Goal: Task Accomplishment & Management: Use online tool/utility

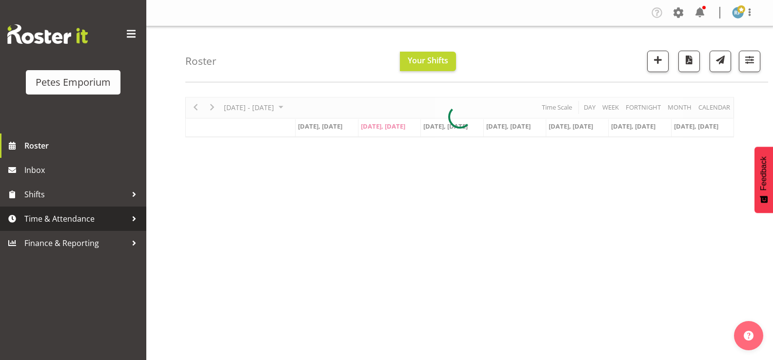
click at [86, 217] on span "Time & Attendance" at bounding box center [75, 219] width 102 height 15
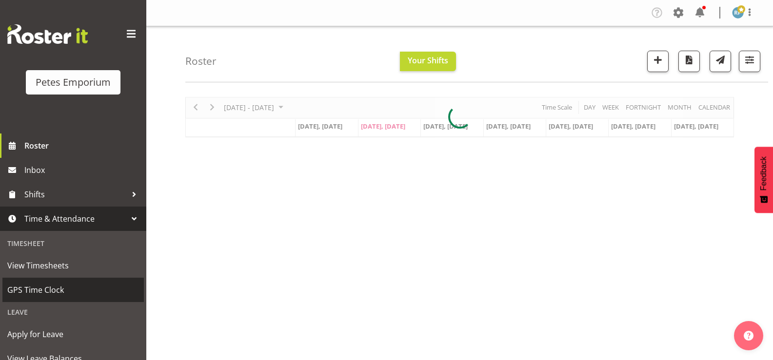
click at [50, 294] on span "GPS Time Clock" at bounding box center [73, 290] width 132 height 15
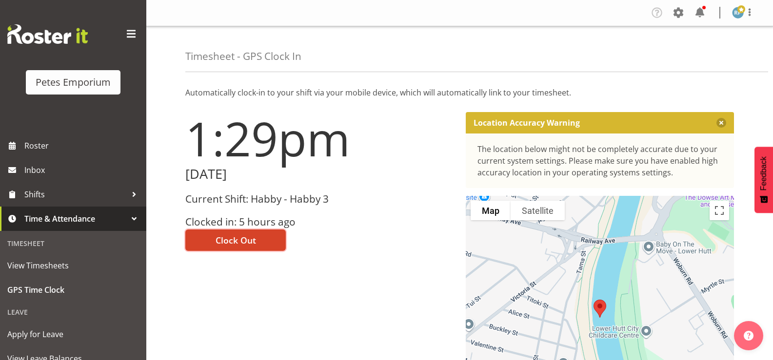
click at [232, 242] on span "Clock Out" at bounding box center [235, 240] width 40 height 13
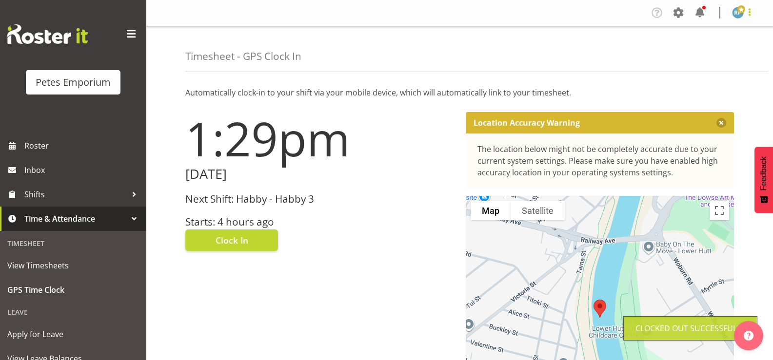
click at [746, 11] on span at bounding box center [749, 12] width 12 height 12
click at [705, 54] on link "Log Out" at bounding box center [709, 51] width 94 height 18
